Goal: Information Seeking & Learning: Check status

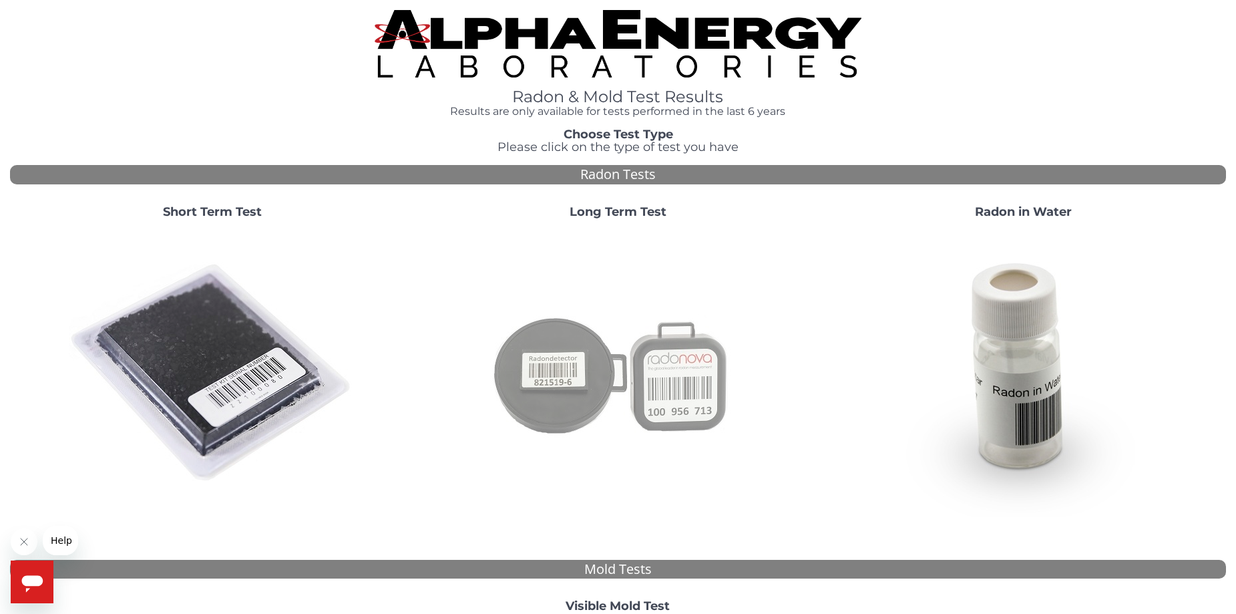
click at [583, 389] on img at bounding box center [617, 373] width 287 height 287
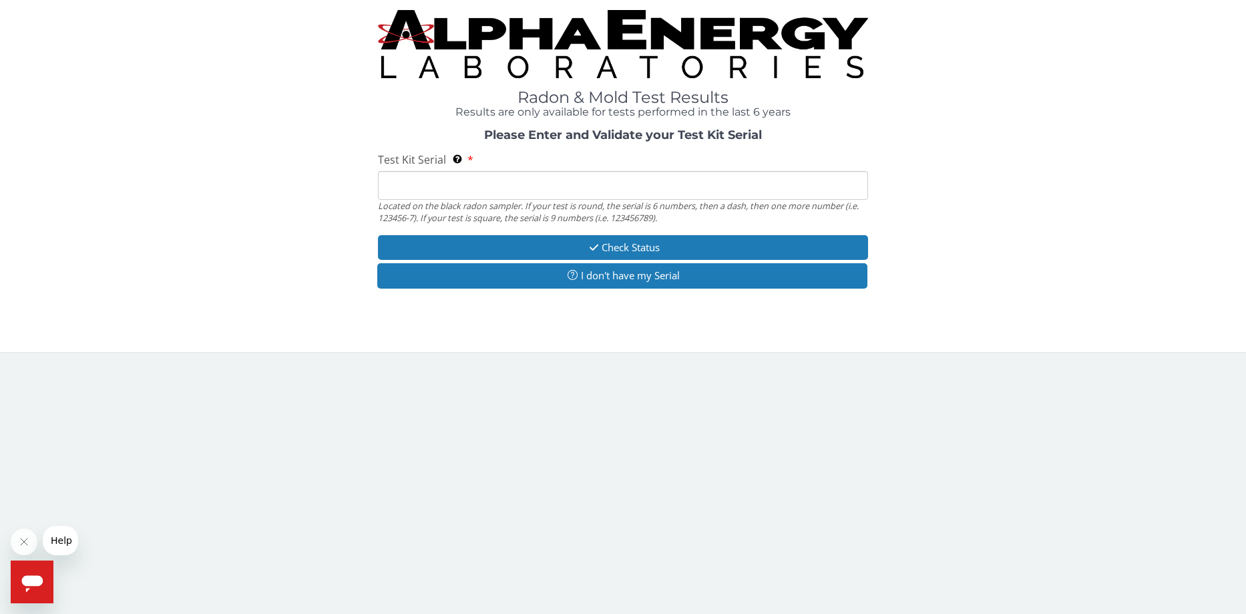
click at [449, 182] on input "Test Kit Serial Located on the black radon sampler. If your test is round, the …" at bounding box center [623, 185] width 490 height 29
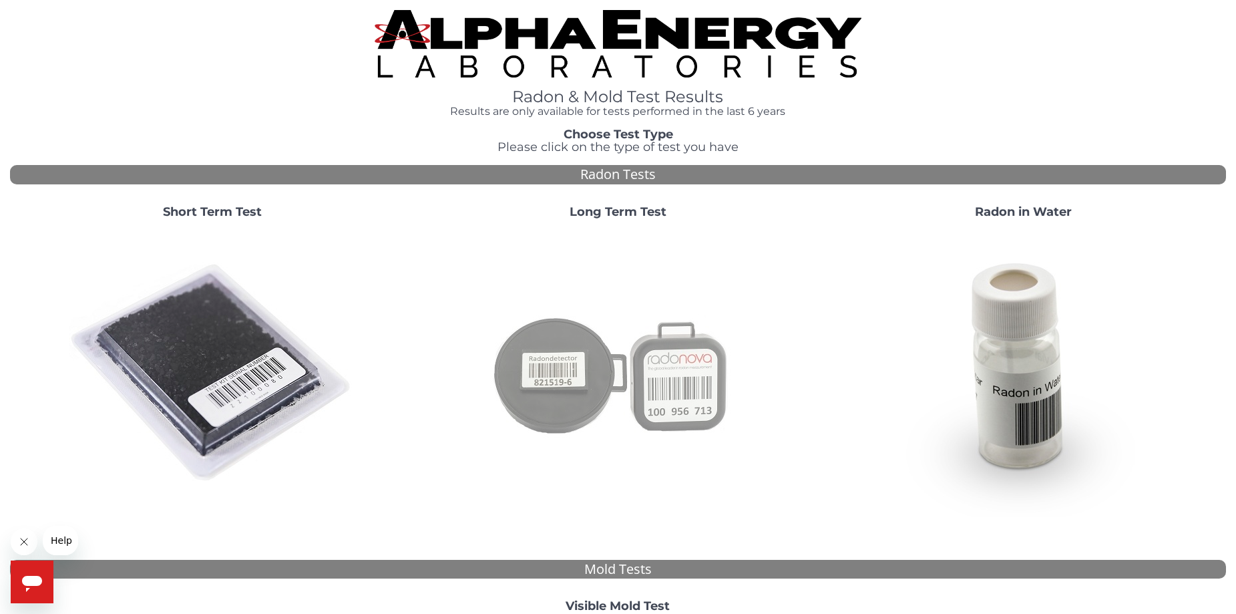
click at [571, 412] on img at bounding box center [617, 373] width 287 height 287
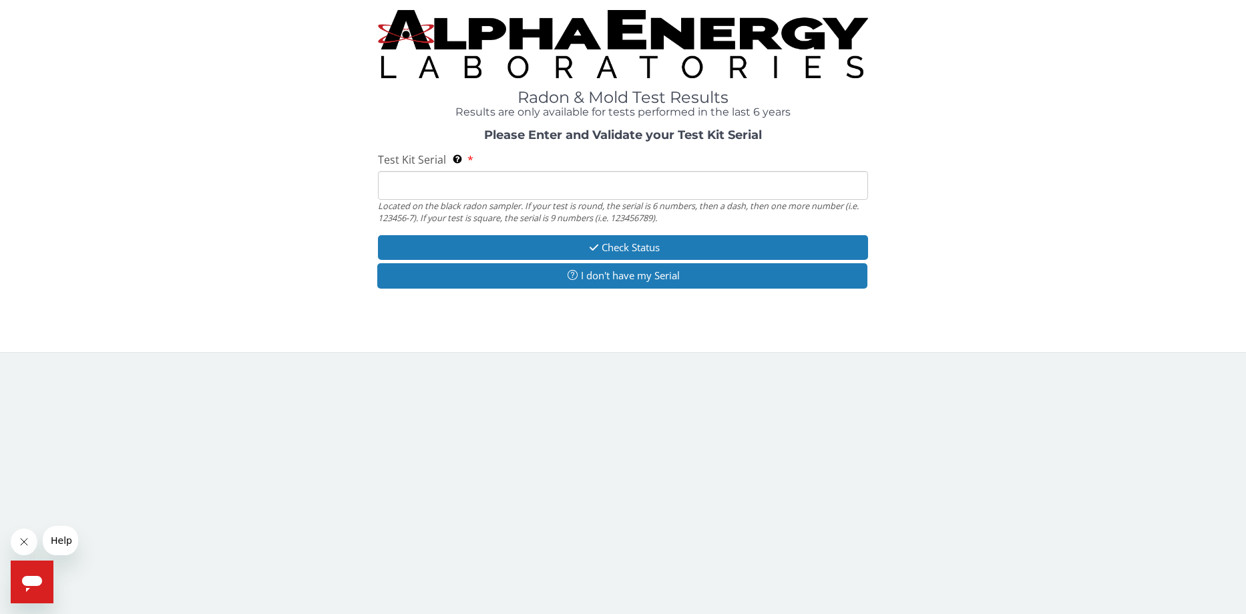
click at [419, 178] on input "Test Kit Serial Located on the black radon sampler. If your test is round, the …" at bounding box center [623, 185] width 490 height 29
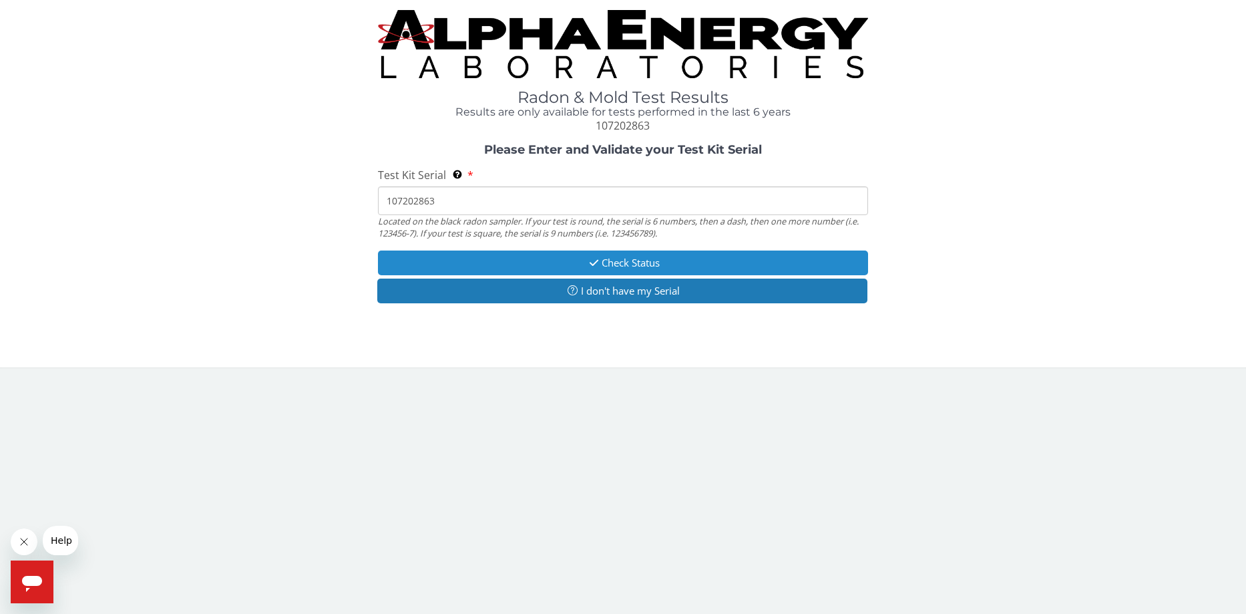
type input "107202863"
click at [637, 259] on button "Check Status" at bounding box center [623, 262] width 490 height 25
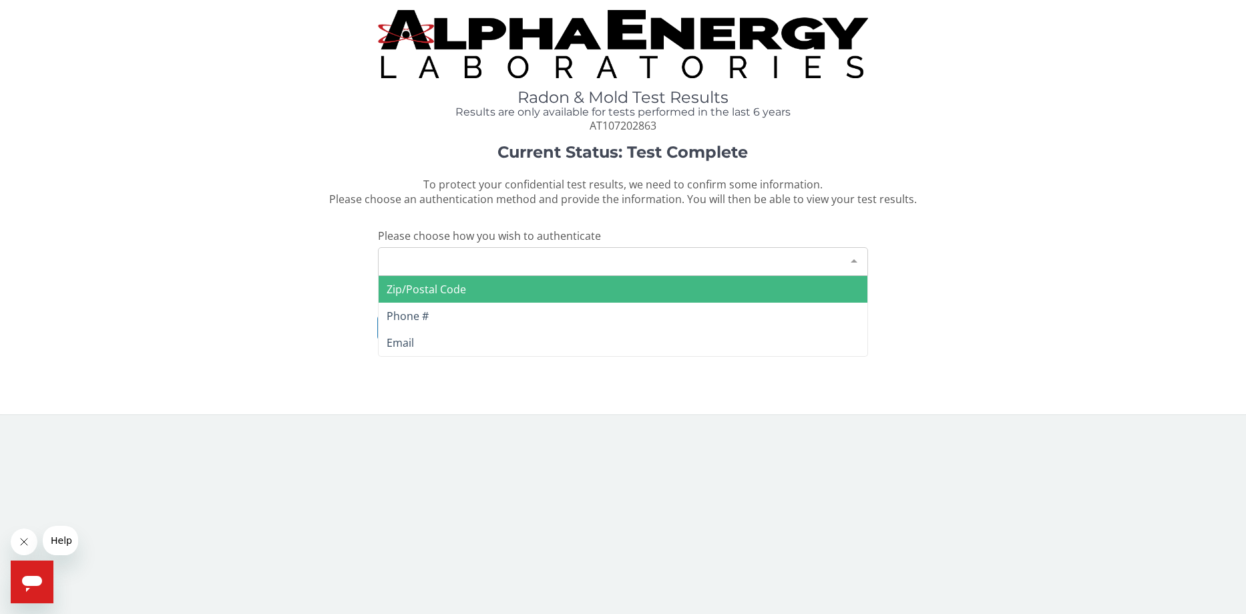
click at [491, 263] on div "Please make a selection" at bounding box center [623, 261] width 490 height 29
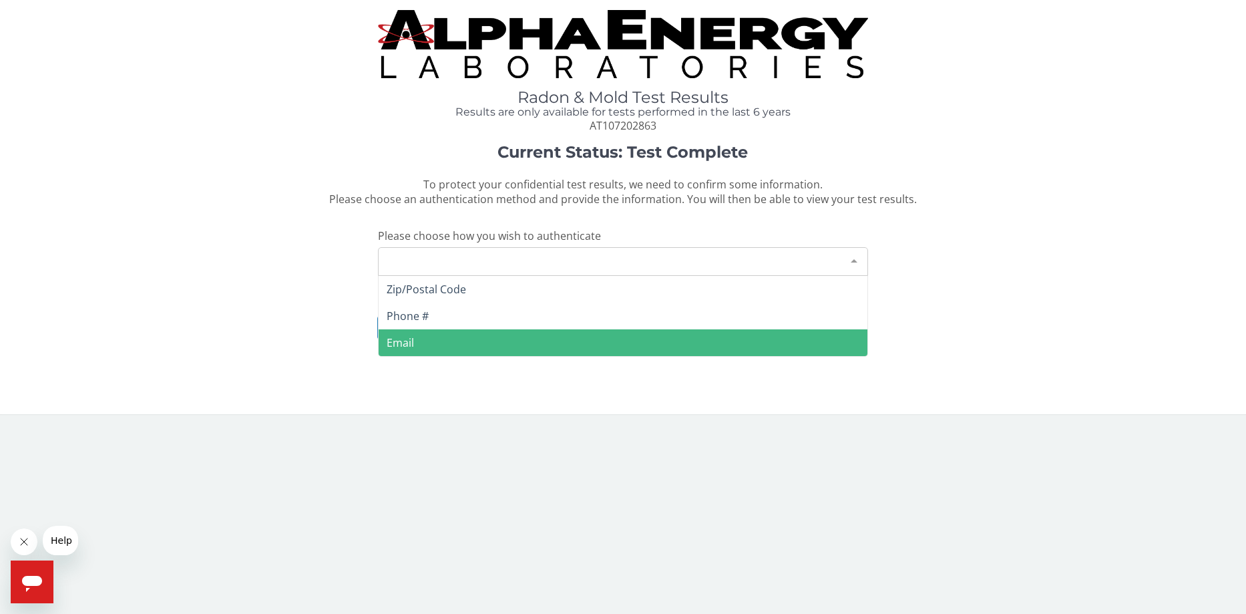
click at [423, 341] on span "Email" at bounding box center [623, 342] width 489 height 27
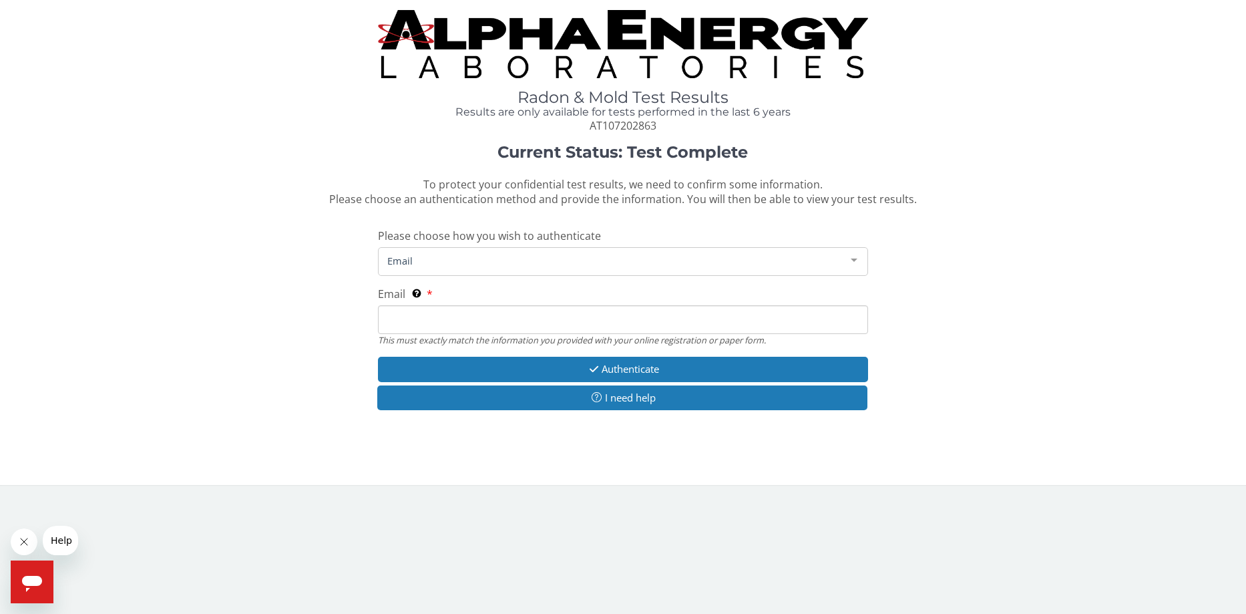
click at [423, 318] on input "Email This must exactly match the information you provided with your online reg…" at bounding box center [623, 319] width 490 height 29
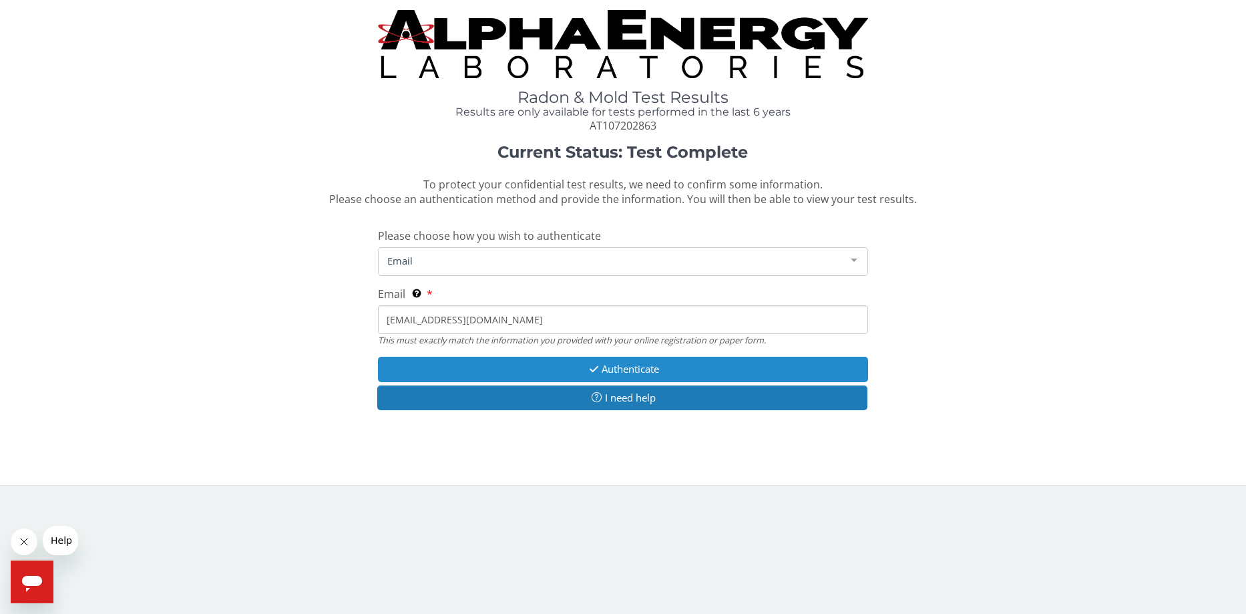
type input "officemanager@dtechit.net"
click at [635, 372] on button "Authenticate" at bounding box center [623, 369] width 490 height 25
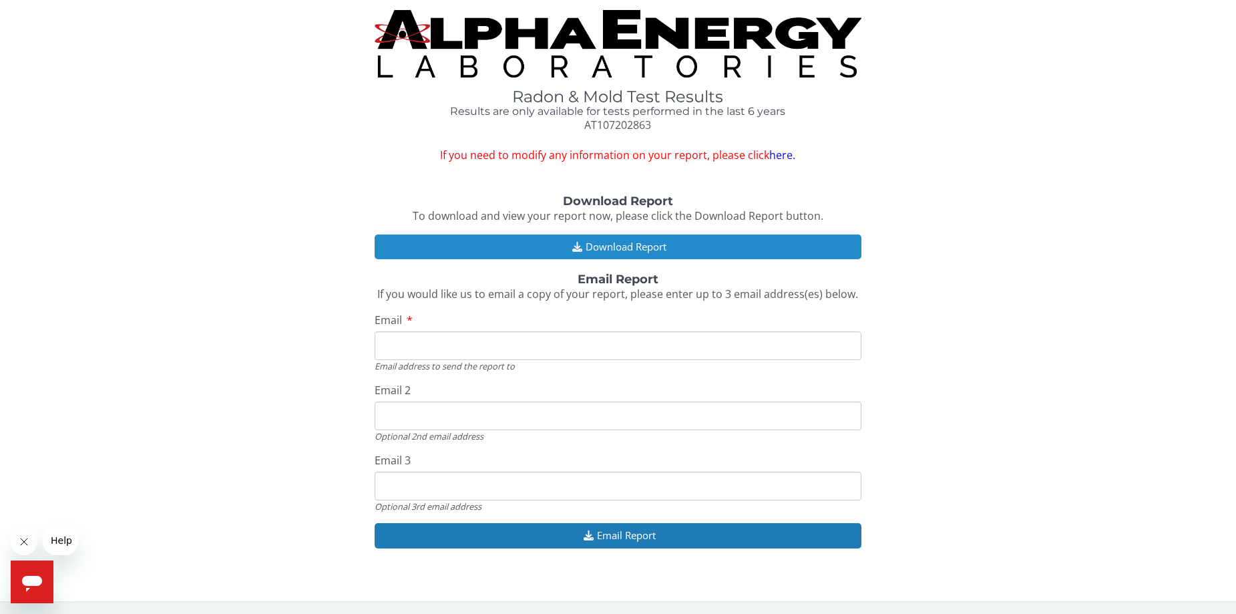
click at [640, 242] on button "Download Report" at bounding box center [618, 246] width 486 height 25
